Goal: Transaction & Acquisition: Obtain resource

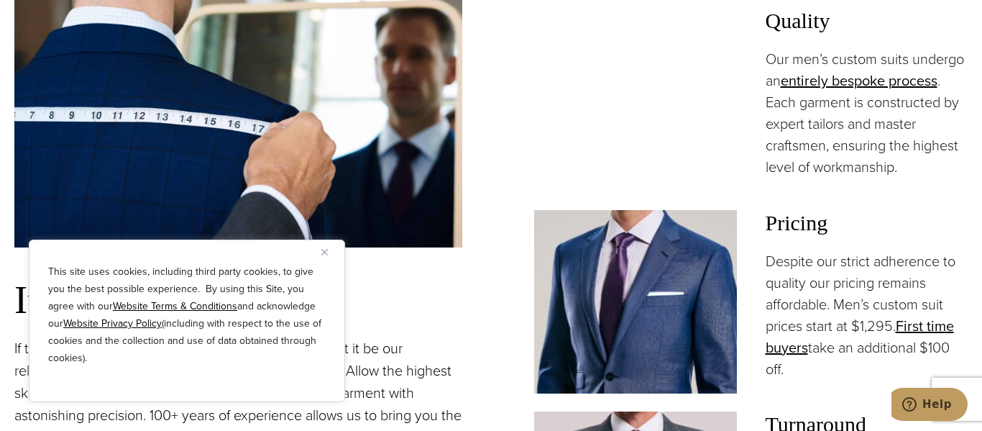
scroll to position [972, 0]
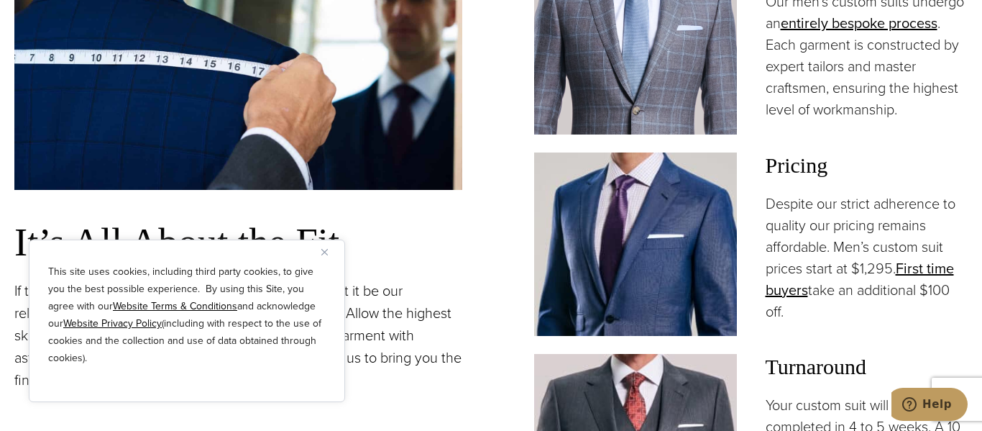
click at [579, 251] on img at bounding box center [635, 244] width 203 height 184
click at [935, 275] on link "First time buyers" at bounding box center [860, 278] width 188 height 43
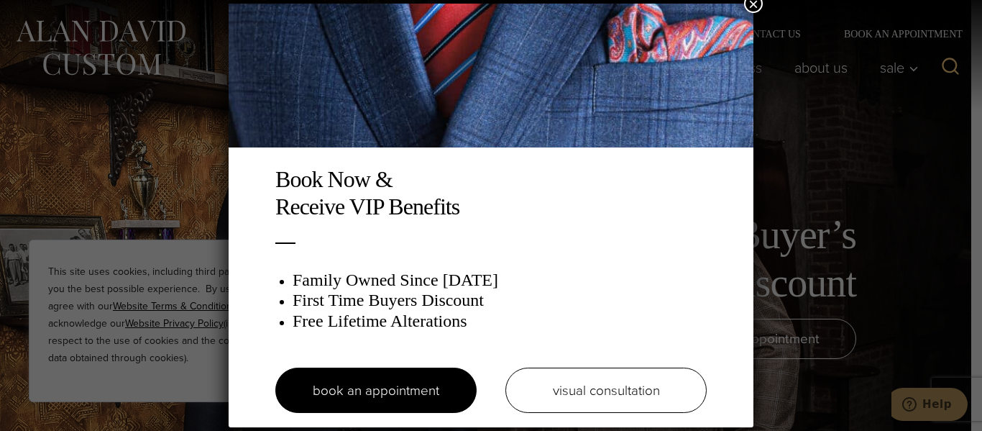
click at [822, 285] on div "Book Now & Receive VIP Benefits Family Owned Since [DATE] First Time Buyers Dis…" at bounding box center [491, 215] width 982 height 431
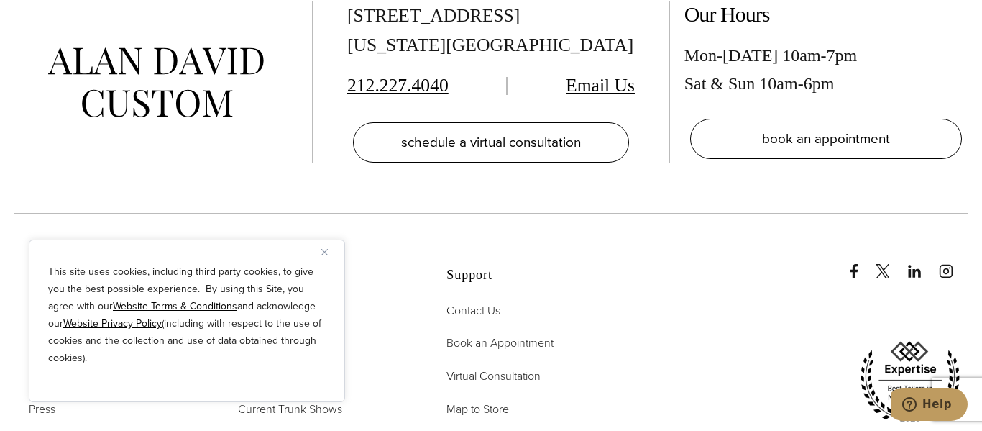
scroll to position [2746, 0]
